Goal: Information Seeking & Learning: Learn about a topic

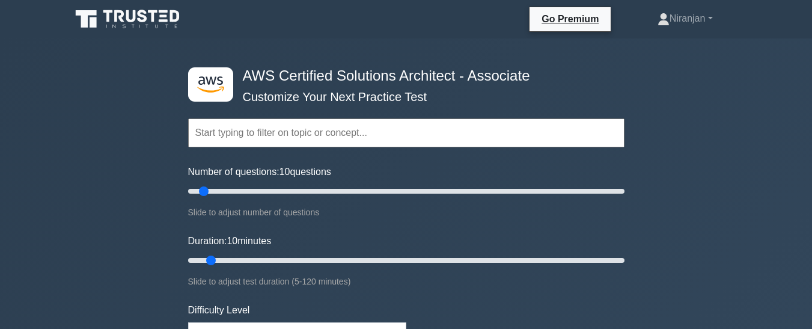
click at [356, 129] on input "text" at bounding box center [406, 132] width 436 height 29
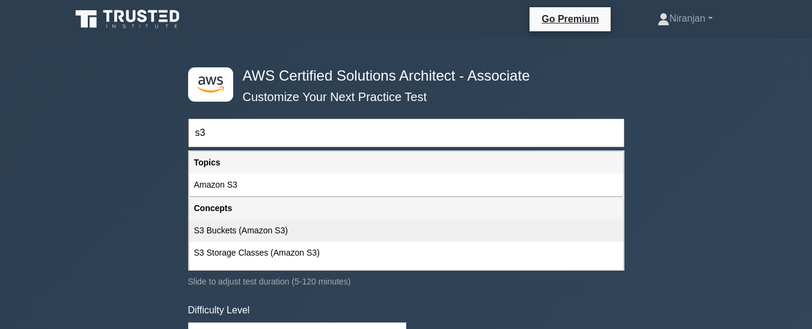
click at [282, 219] on div "S3 Buckets (Amazon S3)" at bounding box center [406, 230] width 434 height 22
type input "S3 Buckets (Amazon S3)"
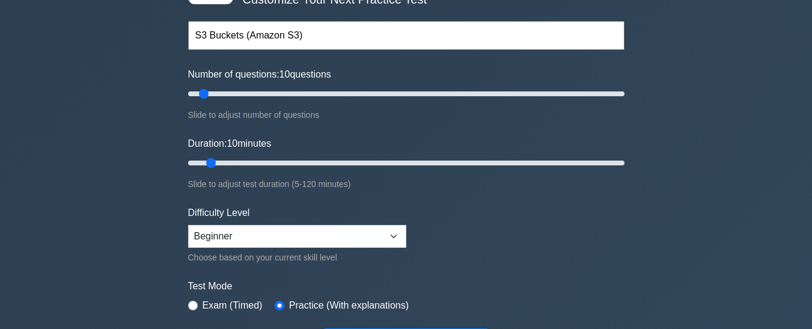
scroll to position [98, 0]
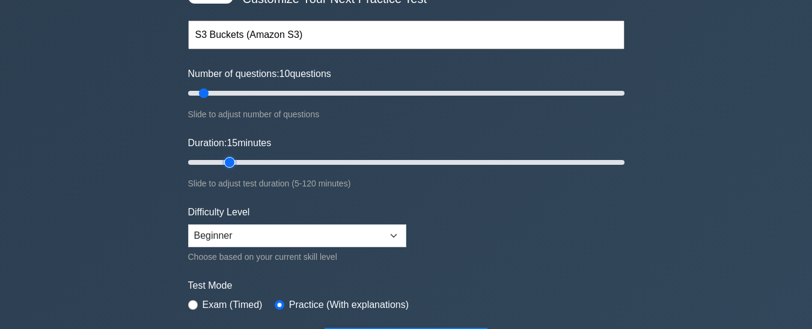
type input "15"
click at [231, 156] on input "Duration: 15 minutes" at bounding box center [406, 162] width 436 height 14
click at [261, 35] on input "text" at bounding box center [406, 34] width 436 height 29
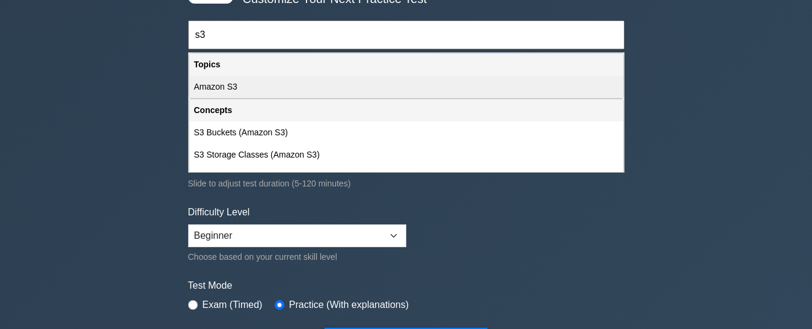
click at [234, 88] on div "Amazon S3" at bounding box center [406, 87] width 434 height 22
type input "Amazon S3"
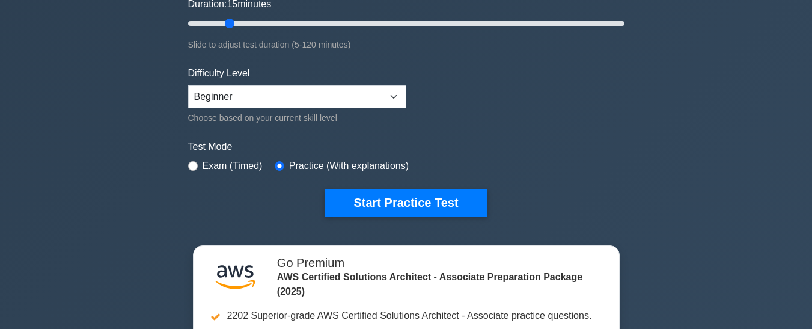
scroll to position [236, 0]
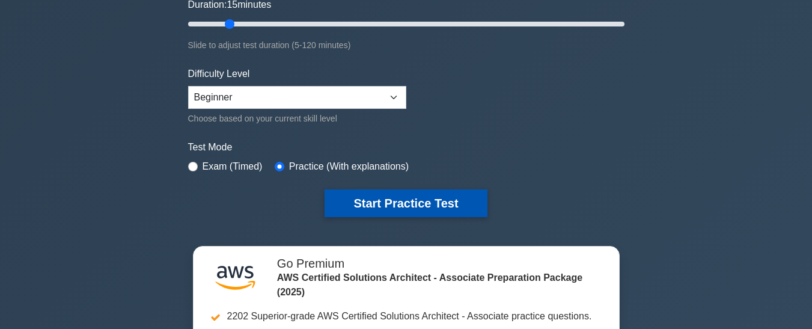
click at [416, 198] on button "Start Practice Test" at bounding box center [405, 203] width 162 height 28
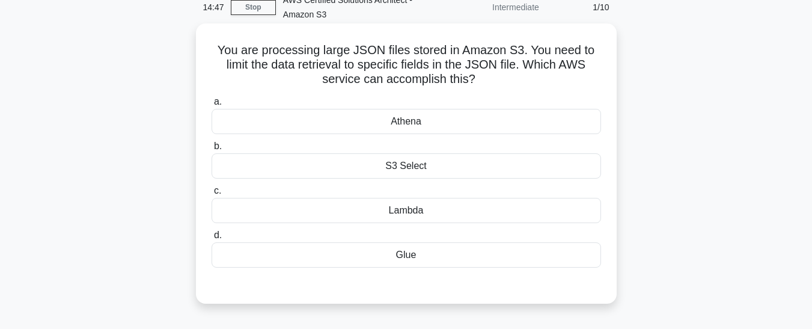
scroll to position [58, 0]
click at [455, 126] on div "Athena" at bounding box center [405, 121] width 389 height 25
click at [211, 106] on input "a. Athena" at bounding box center [211, 103] width 0 height 8
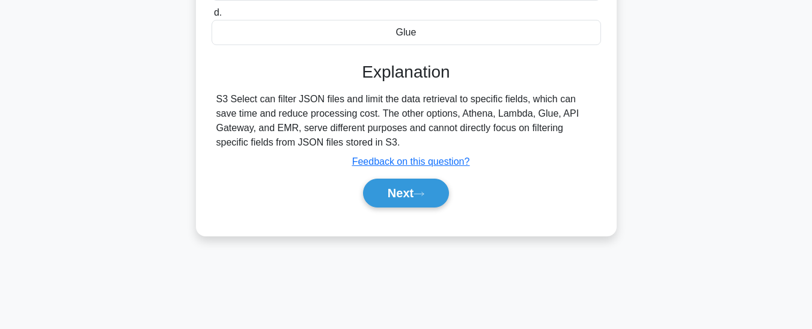
scroll to position [283, 0]
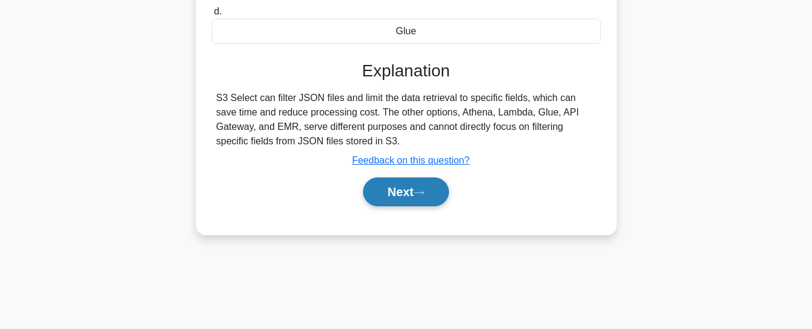
click at [424, 201] on button "Next" at bounding box center [406, 191] width 86 height 29
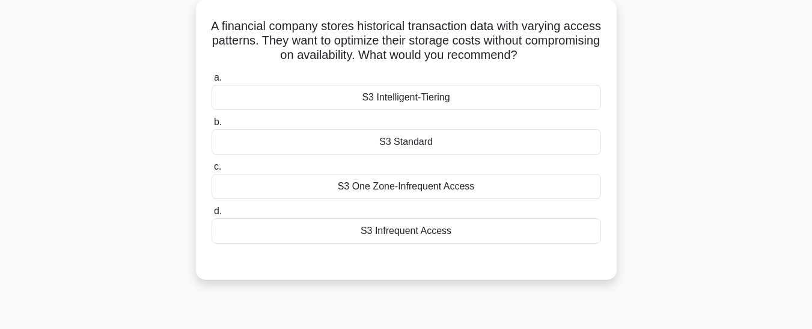
scroll to position [79, 0]
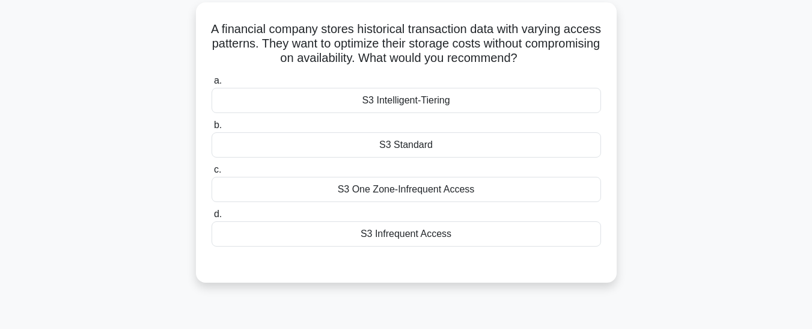
click at [424, 241] on div "S3 Infrequent Access" at bounding box center [405, 233] width 389 height 25
click at [211, 218] on input "d. S3 Infrequent Access" at bounding box center [211, 214] width 0 height 8
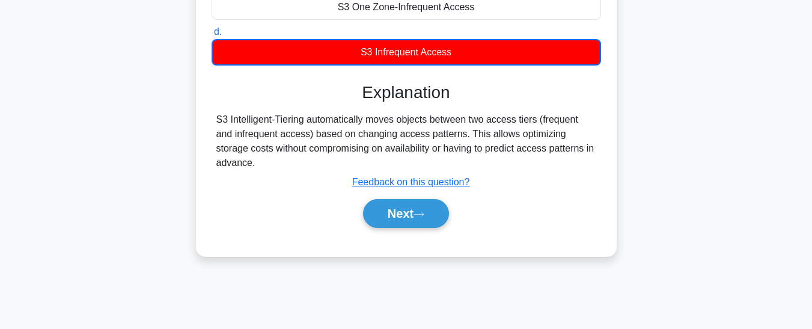
scroll to position [265, 0]
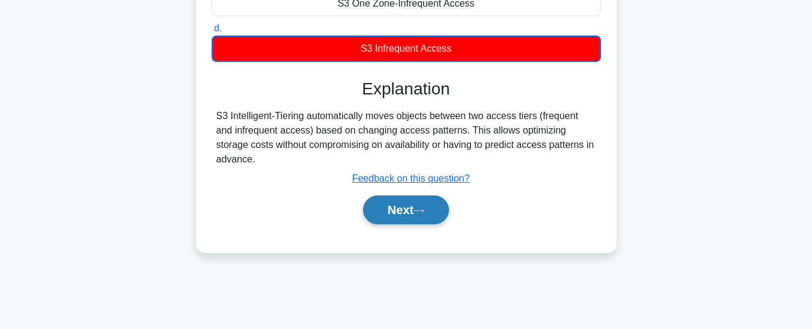
click at [416, 221] on button "Next" at bounding box center [406, 209] width 86 height 29
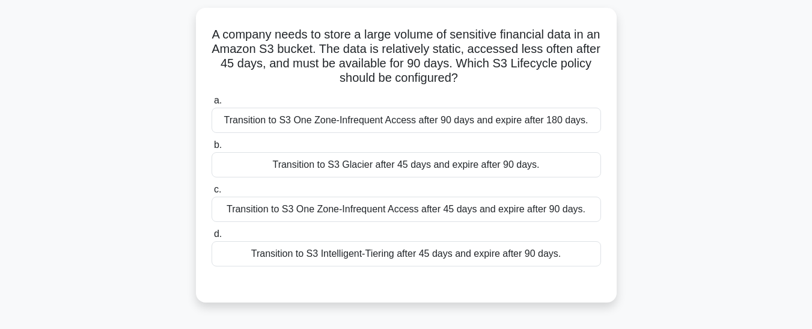
scroll to position [77, 0]
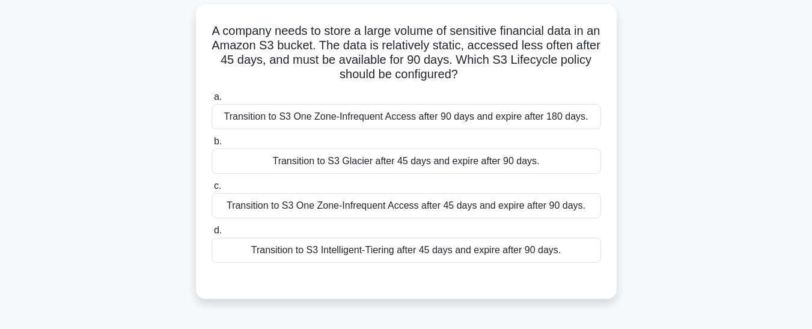
click at [418, 212] on div "Transition to S3 One Zone-Infrequent Access after 45 days and expire after 90 d…" at bounding box center [405, 205] width 389 height 25
click at [211, 190] on input "c. Transition to S3 One Zone-Infrequent Access after 45 days and expire after 9…" at bounding box center [211, 186] width 0 height 8
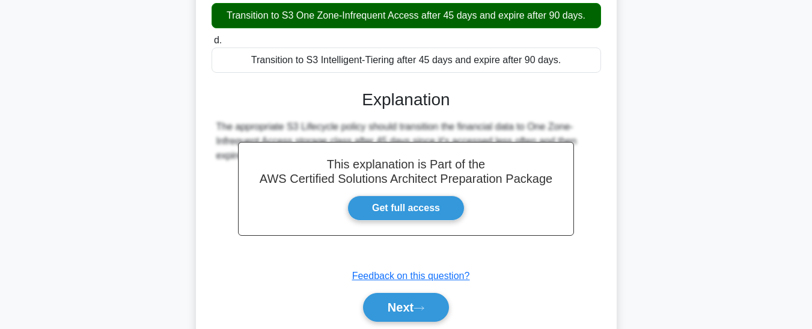
scroll to position [320, 0]
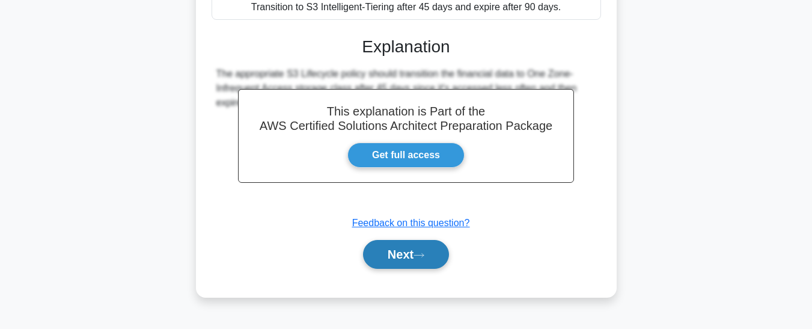
click at [404, 269] on button "Next" at bounding box center [406, 254] width 86 height 29
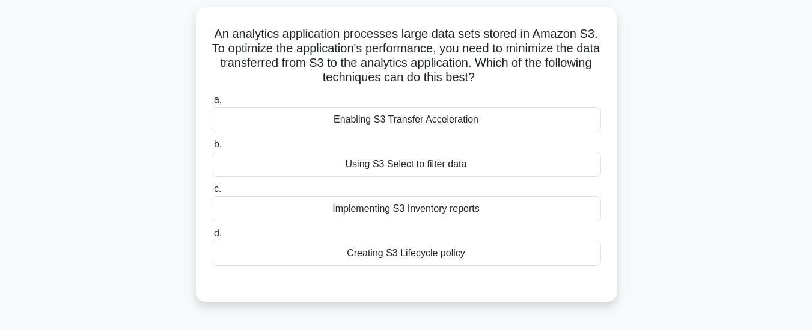
scroll to position [79, 0]
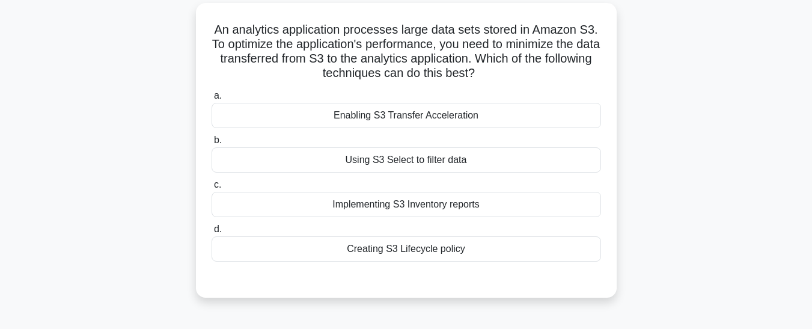
click at [362, 208] on div "Implementing S3 Inventory reports" at bounding box center [405, 204] width 389 height 25
click at [211, 189] on input "c. Implementing S3 Inventory reports" at bounding box center [211, 185] width 0 height 8
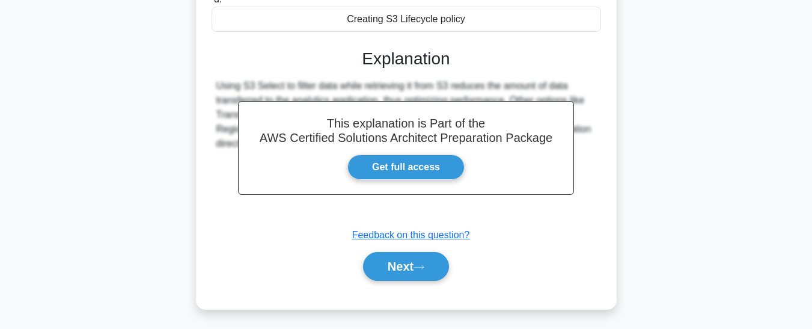
scroll to position [320, 0]
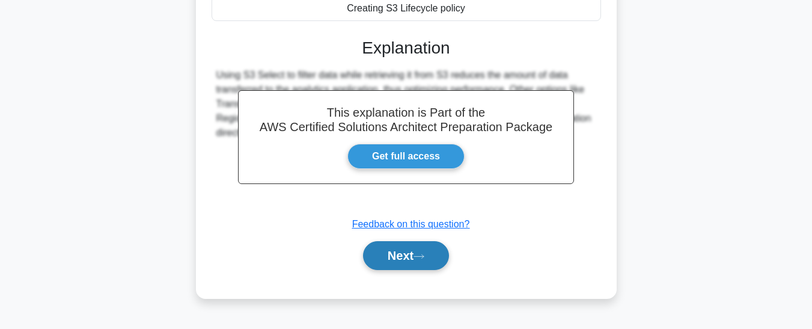
click at [384, 263] on button "Next" at bounding box center [406, 255] width 86 height 29
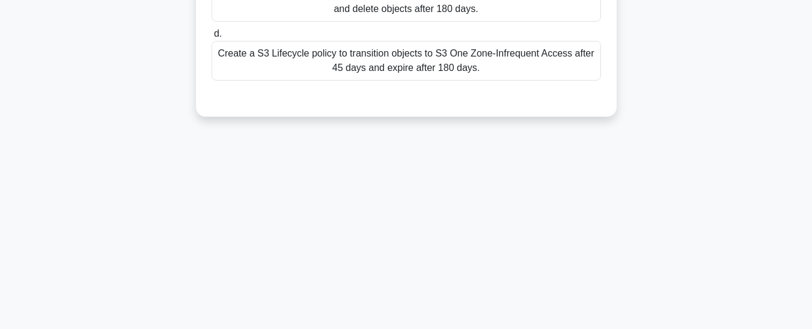
scroll to position [0, 0]
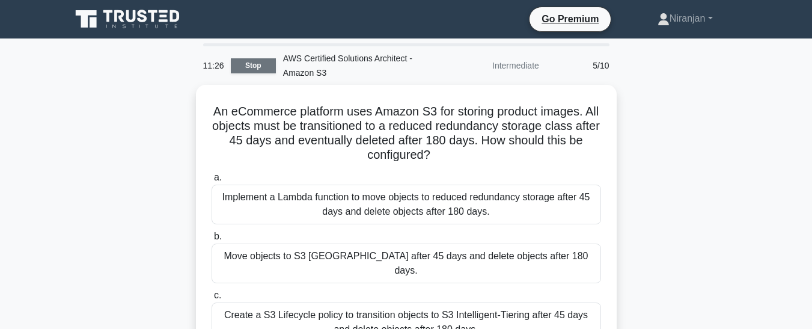
click at [260, 63] on link "Stop" at bounding box center [253, 65] width 45 height 15
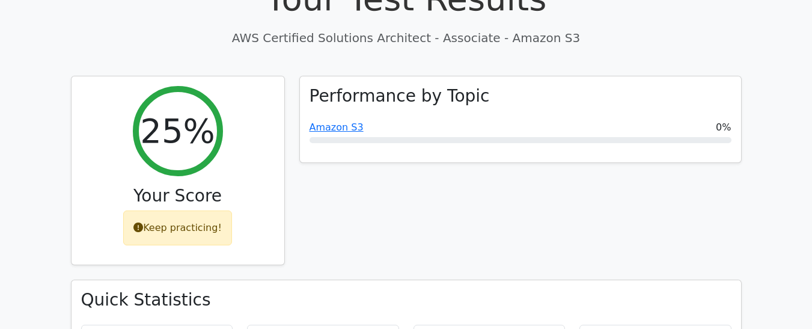
scroll to position [410, 0]
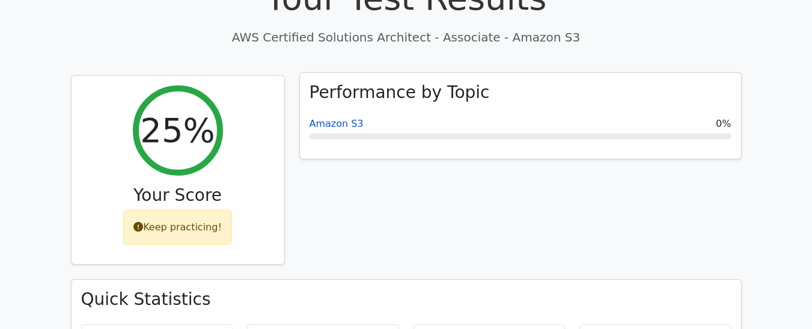
click at [329, 118] on link "Amazon S3" at bounding box center [336, 123] width 54 height 11
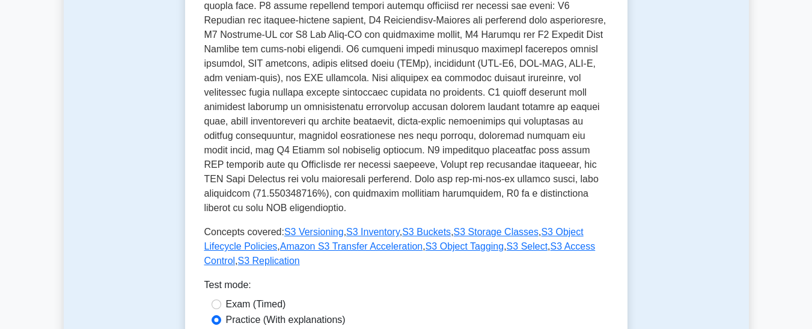
scroll to position [357, 0]
